Goal: Information Seeking & Learning: Learn about a topic

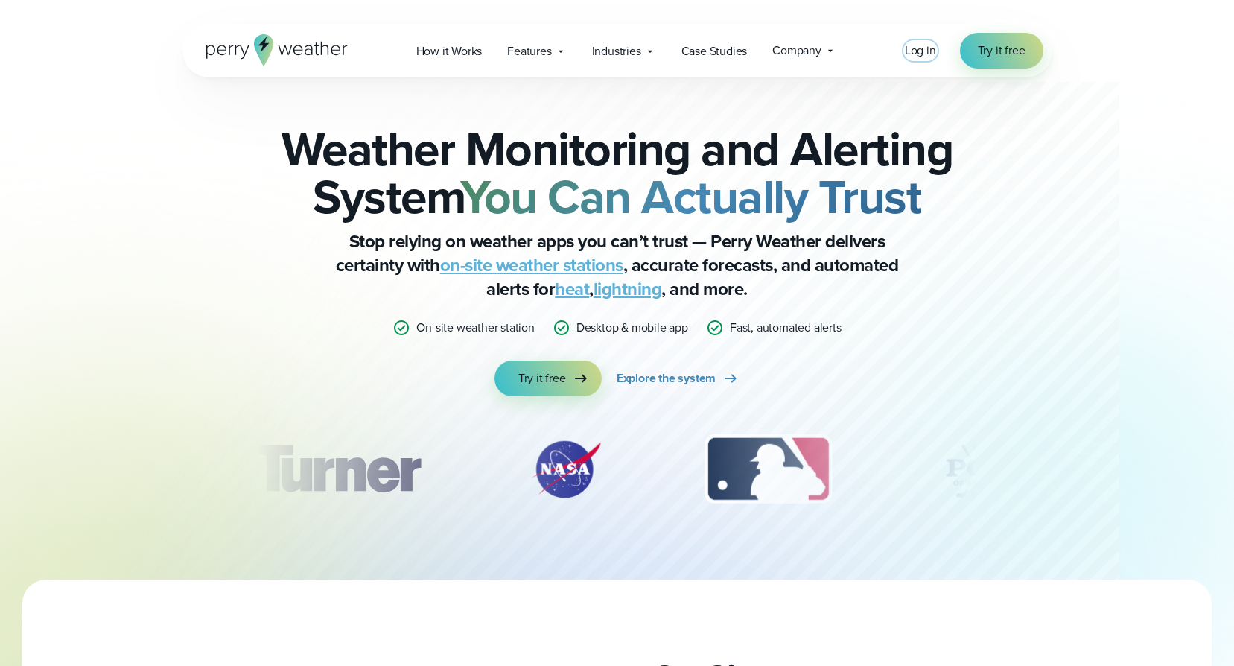
click at [922, 47] on span "Log in" at bounding box center [920, 50] width 31 height 17
click at [468, 51] on span "How it Works" at bounding box center [449, 51] width 66 height 18
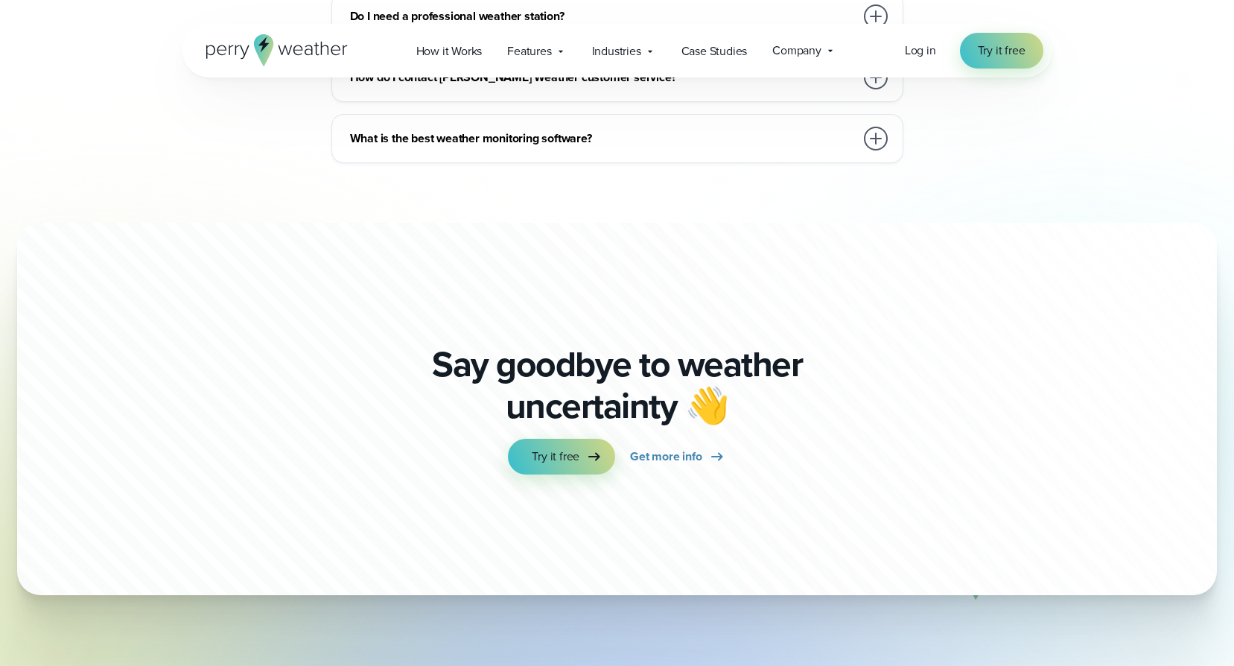
scroll to position [4194, 0]
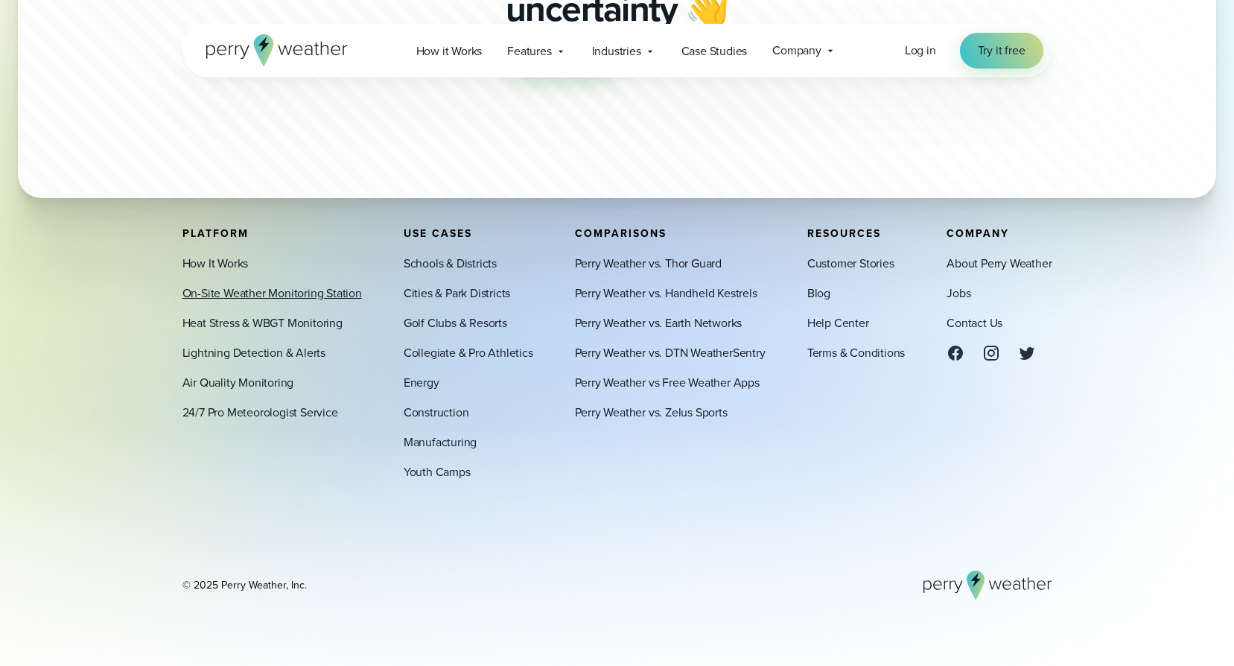
click at [230, 288] on link "On-Site Weather Monitoring Station" at bounding box center [271, 293] width 179 height 18
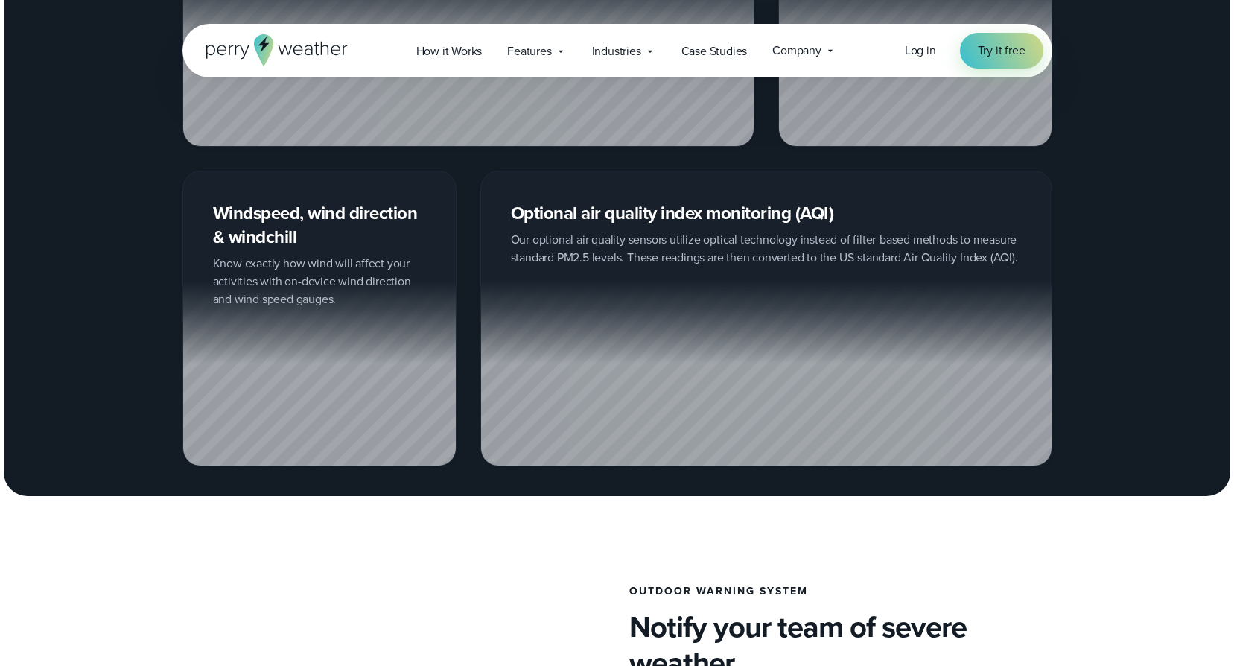
scroll to position [2085, 0]
